Goal: Check status: Check status

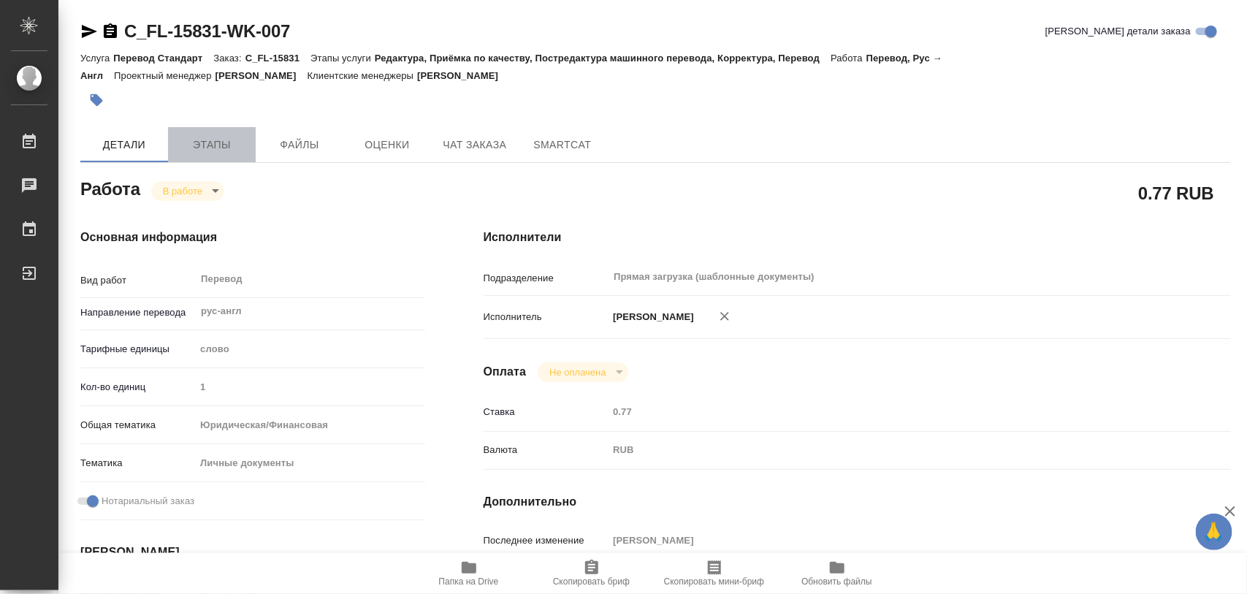
click at [234, 153] on span "Этапы" at bounding box center [212, 145] width 70 height 18
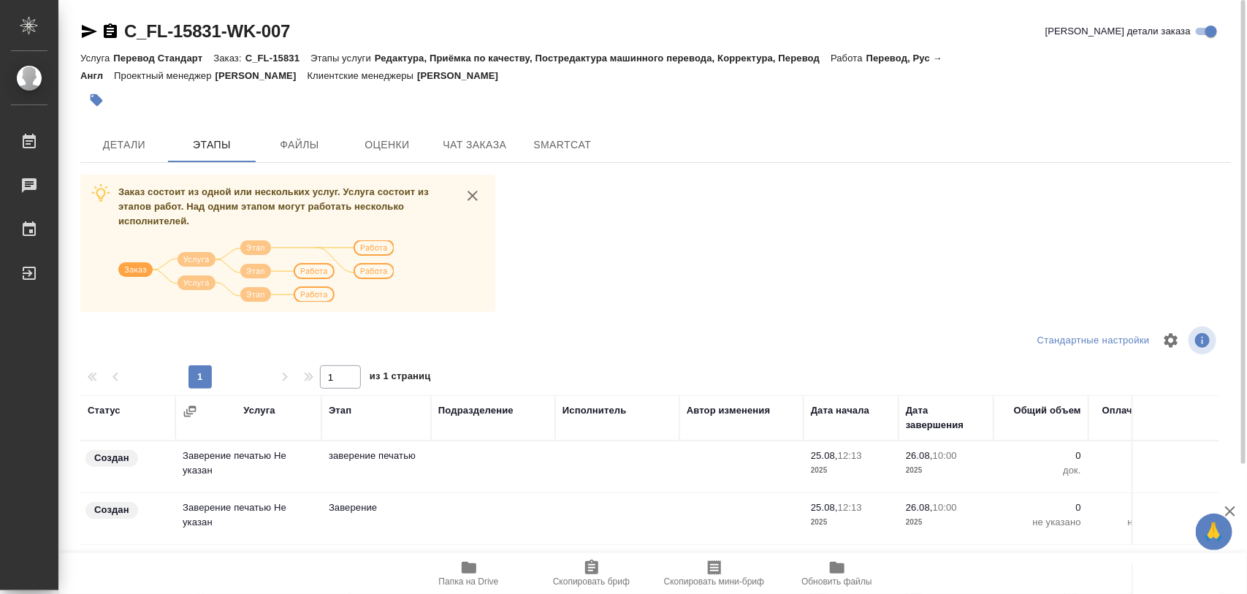
drag, startPoint x: 155, startPoint y: 147, endPoint x: 292, endPoint y: 305, distance: 209.1
click at [154, 147] on span "Детали" at bounding box center [124, 145] width 70 height 18
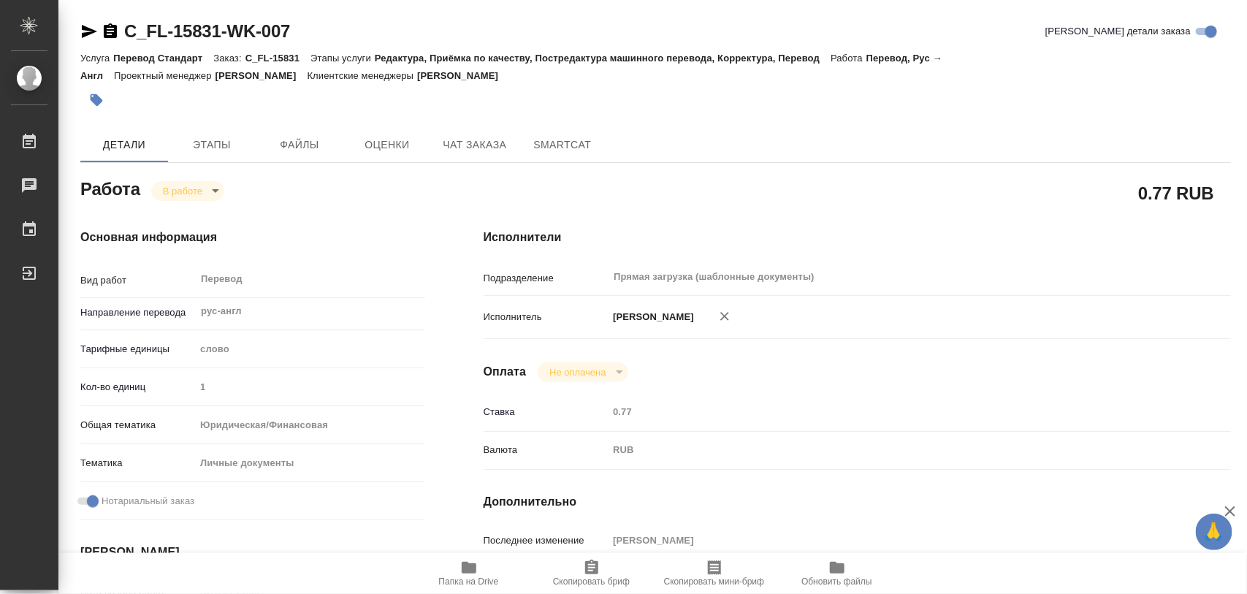
type textarea "x"
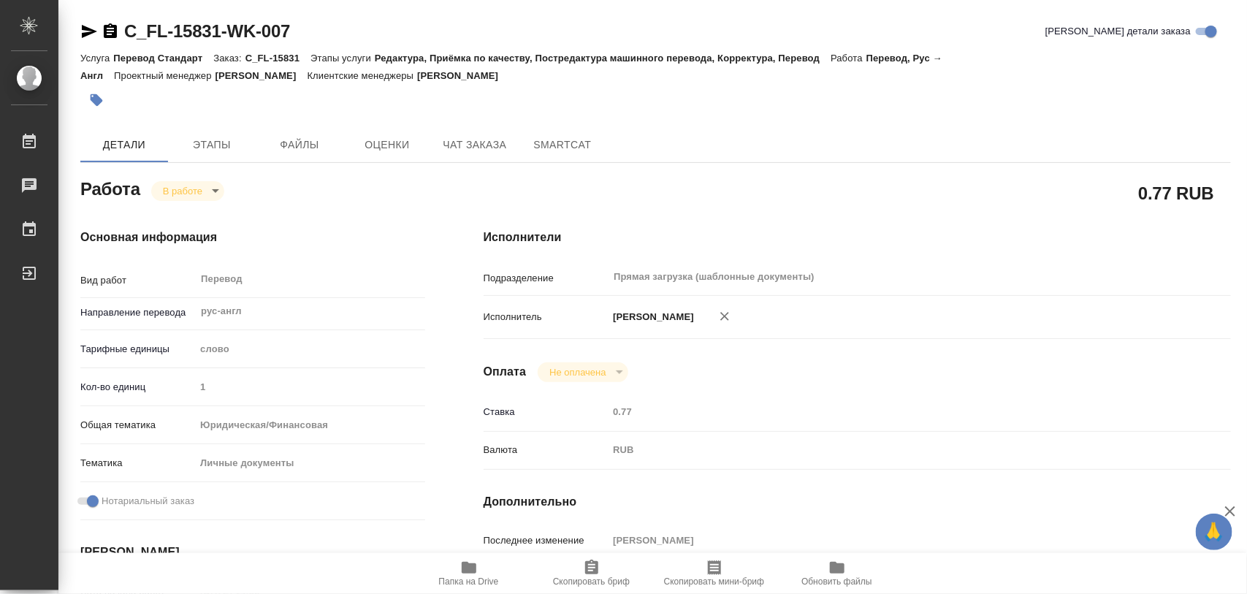
type textarea "x"
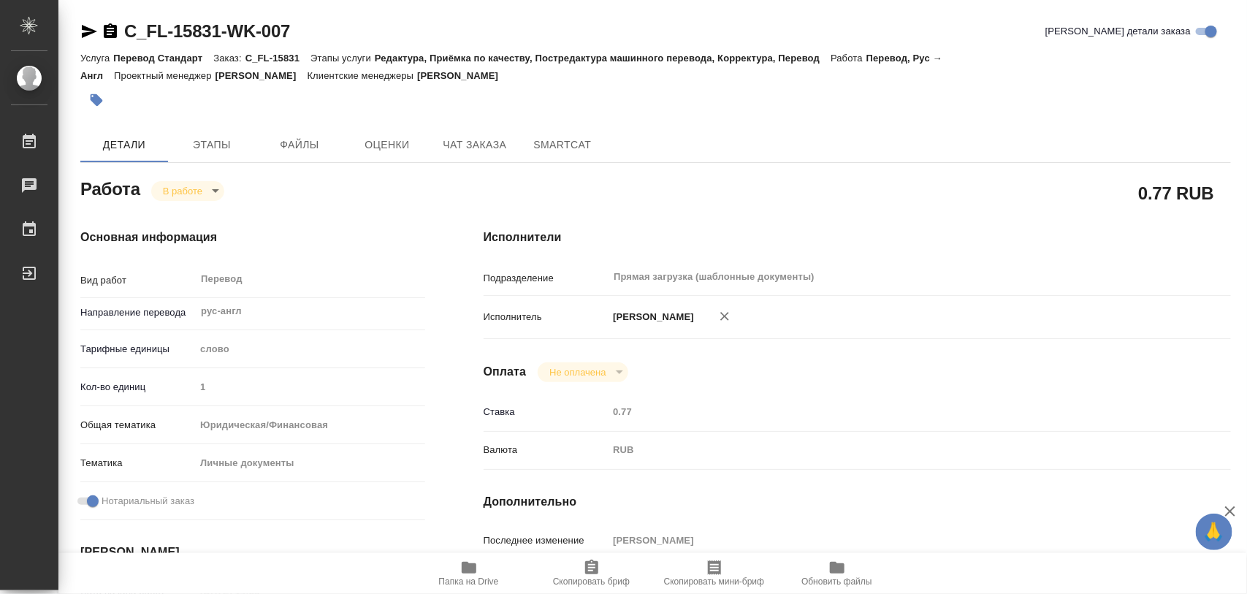
type textarea "x"
